Goal: Task Accomplishment & Management: Complete application form

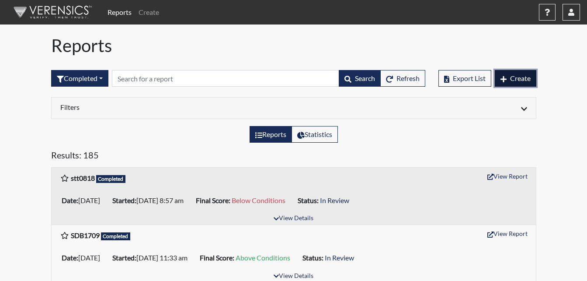
click at [505, 77] on icon "button" at bounding box center [503, 79] width 6 height 7
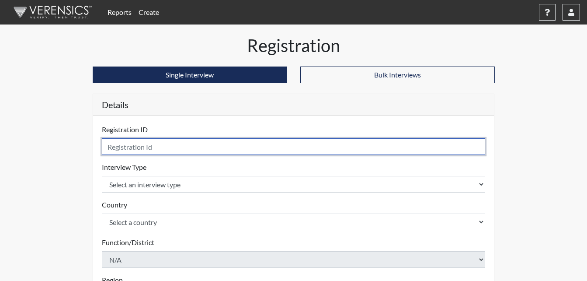
drag, startPoint x: 147, startPoint y: 138, endPoint x: 149, endPoint y: 145, distance: 6.8
click at [147, 139] on input "text" at bounding box center [294, 146] width 384 height 17
type input "MTW2132"
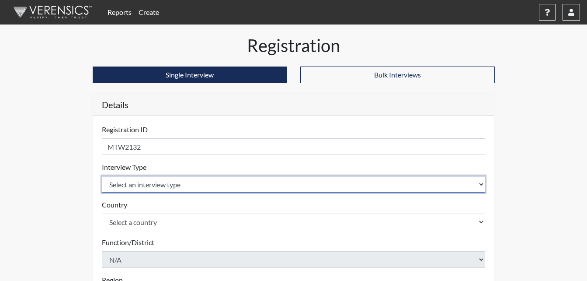
click at [236, 180] on select "Select an interview type Corrections Pre-Employment" at bounding box center [294, 184] width 384 height 17
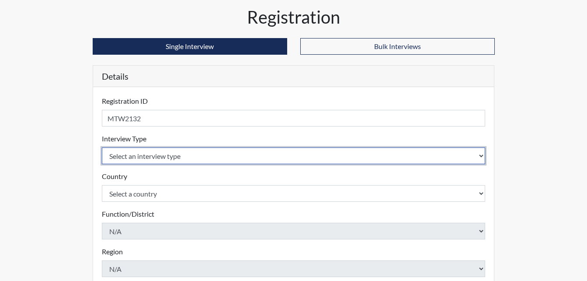
scroll to position [44, 0]
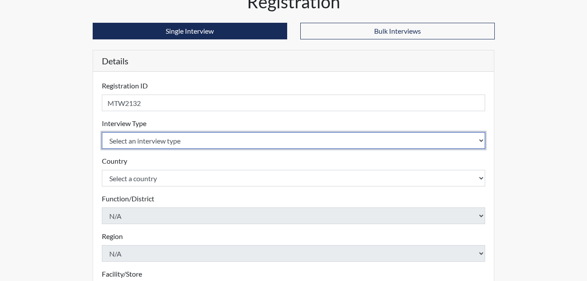
click at [195, 139] on select "Select an interview type Corrections Pre-Employment" at bounding box center [294, 140] width 384 height 17
select select "ff733e93-e1bf-11ea-9c9f-0eff0cf7eb8f"
click at [102, 132] on select "Select an interview type Corrections Pre-Employment" at bounding box center [294, 140] width 384 height 17
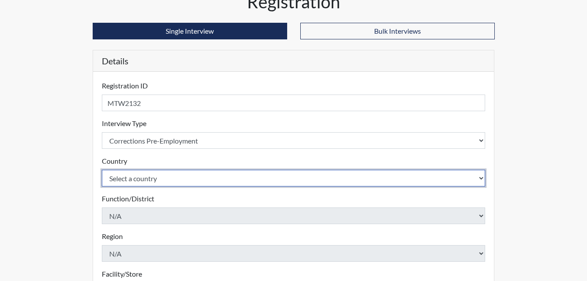
click at [200, 180] on select "Select a country [GEOGRAPHIC_DATA] [GEOGRAPHIC_DATA]" at bounding box center [294, 178] width 384 height 17
select select "united-states-of-[GEOGRAPHIC_DATA]"
click at [102, 170] on select "Select a country [GEOGRAPHIC_DATA] [GEOGRAPHIC_DATA]" at bounding box center [294, 178] width 384 height 17
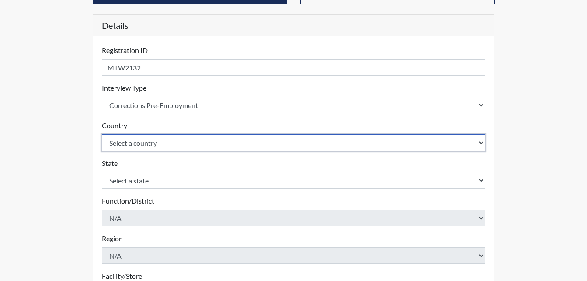
scroll to position [87, 0]
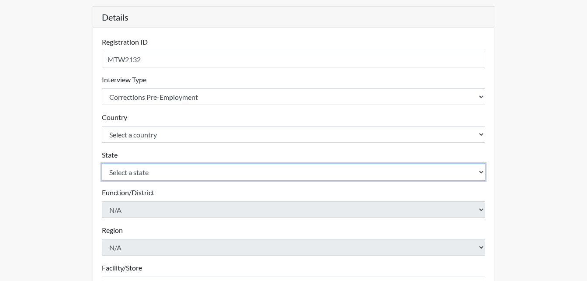
click at [191, 175] on select "Select a state [US_STATE] [US_STATE] [US_STATE] [US_STATE] [US_STATE] [US_STATE…" at bounding box center [294, 171] width 384 height 17
select select "GA"
click at [102, 163] on select "Select a state [US_STATE] [US_STATE] [US_STATE] [US_STATE] [US_STATE] [US_STATE…" at bounding box center [294, 171] width 384 height 17
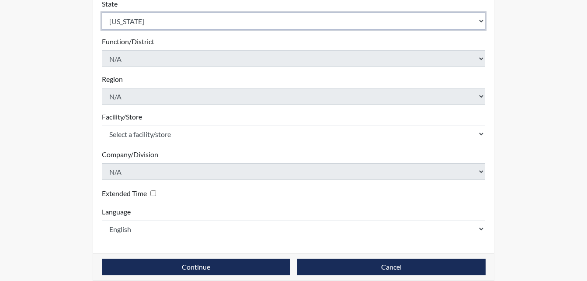
scroll to position [249, 0]
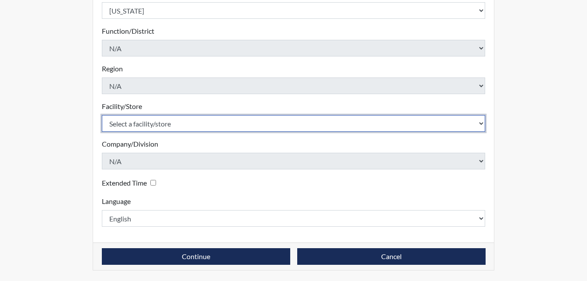
click at [291, 122] on select "Select a facility/store [PERSON_NAME] Unit Metro Re-Entry Facility Metro TC" at bounding box center [294, 123] width 384 height 17
select select "226f3449-6468-4bad-86c2-dd5091f02e51"
click at [102, 115] on select "Select a facility/store [PERSON_NAME] Unit Metro Re-Entry Facility Metro TC" at bounding box center [294, 123] width 384 height 17
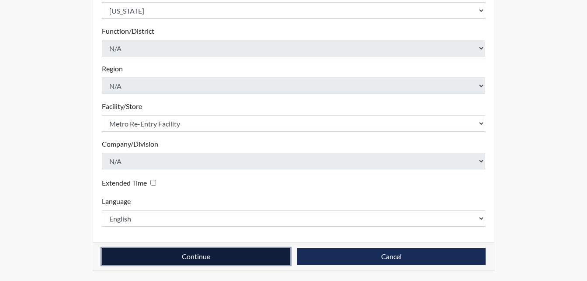
click at [163, 260] on button "Continue" at bounding box center [196, 256] width 188 height 17
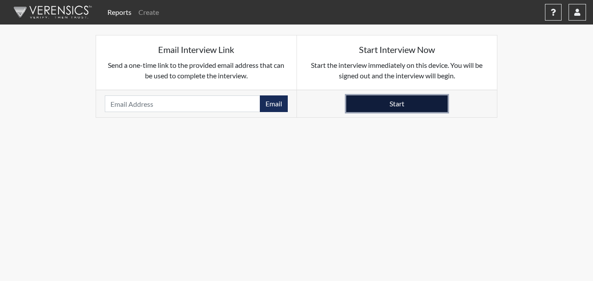
click at [392, 106] on button "Start" at bounding box center [397, 103] width 101 height 17
